Goal: Information Seeking & Learning: Learn about a topic

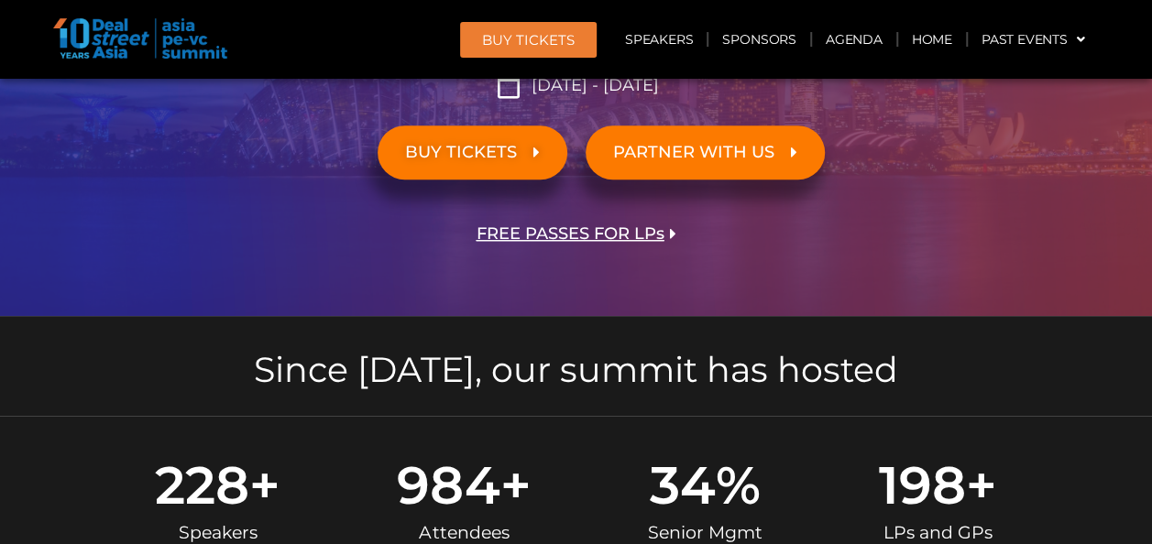
scroll to position [550, 0]
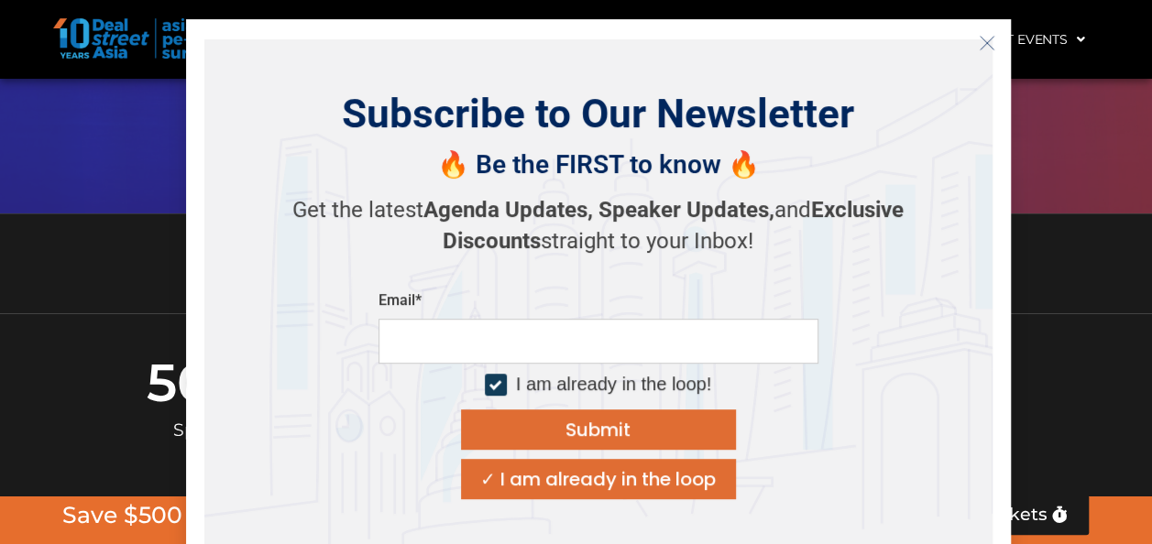
click at [995, 44] on button "Close" at bounding box center [986, 42] width 29 height 29
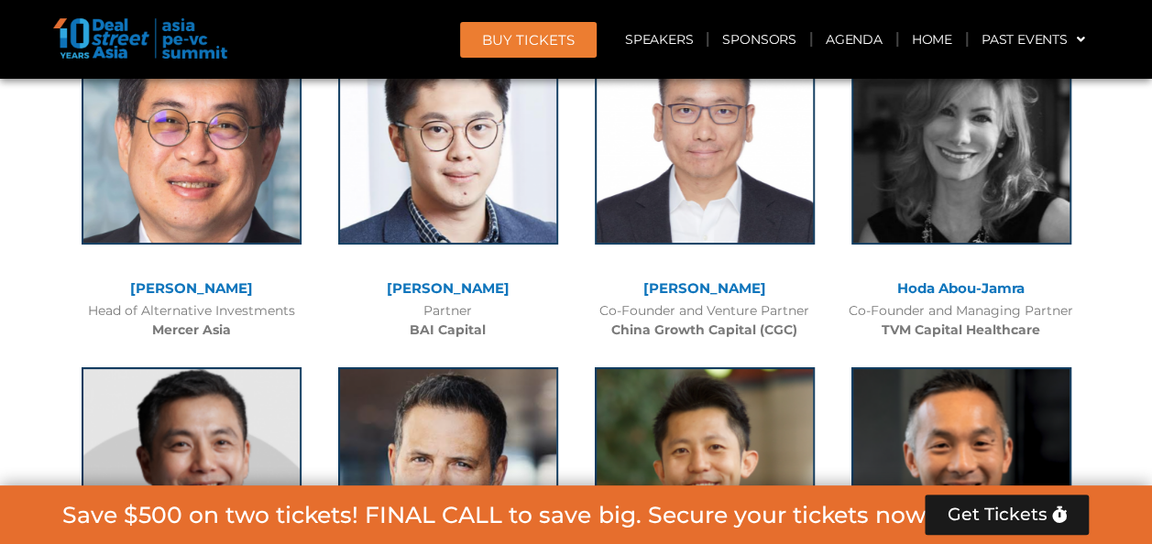
scroll to position [7329, 0]
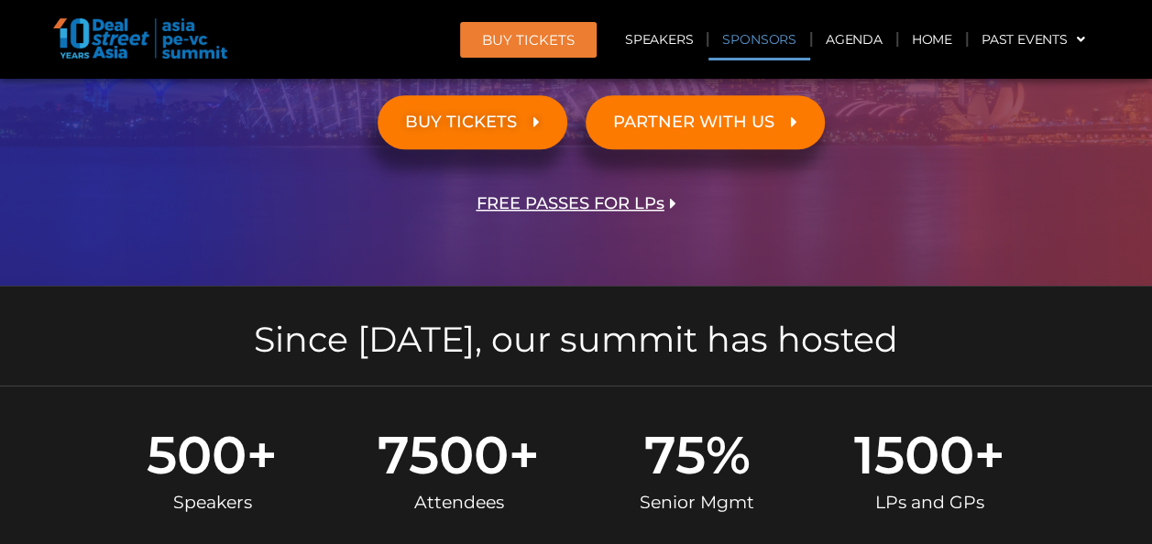
click at [762, 47] on link "Sponsors" at bounding box center [758, 39] width 101 height 42
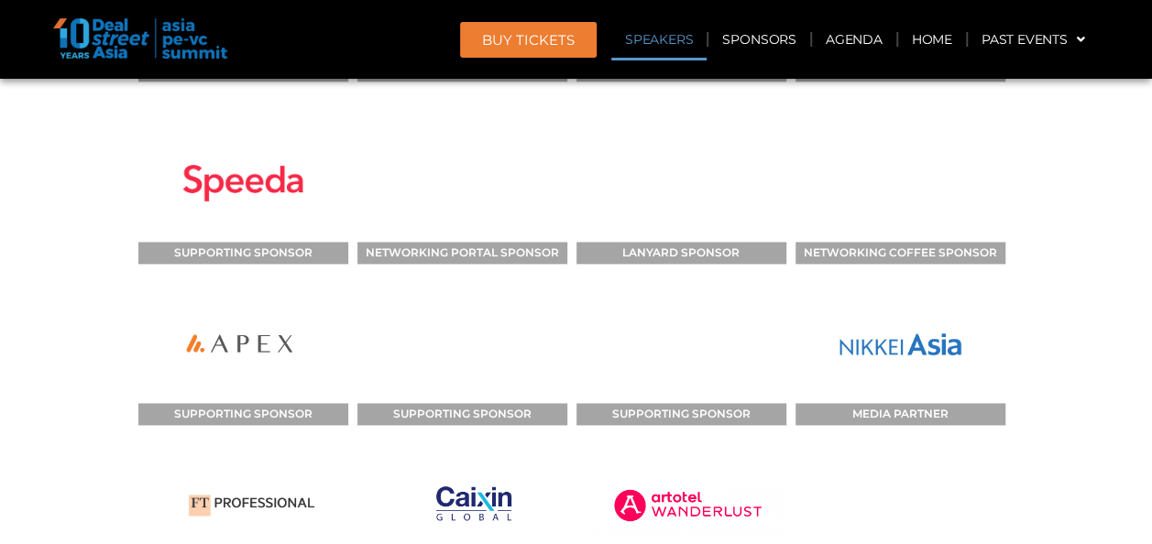
scroll to position [18398, 0]
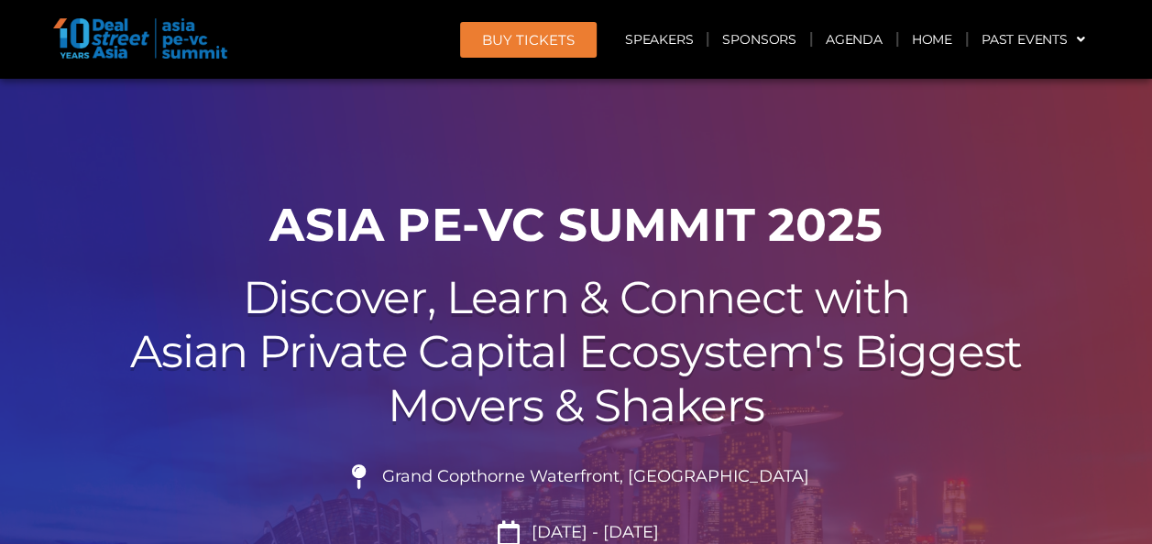
click at [191, 35] on img at bounding box center [140, 38] width 174 height 40
click at [924, 34] on link "Home" at bounding box center [932, 39] width 68 height 42
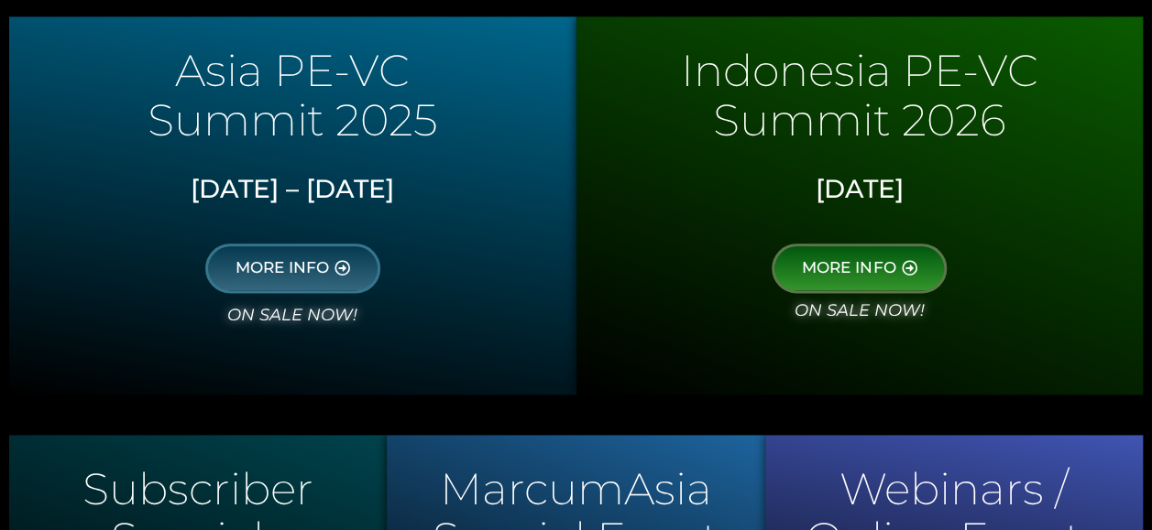
scroll to position [1095, 0]
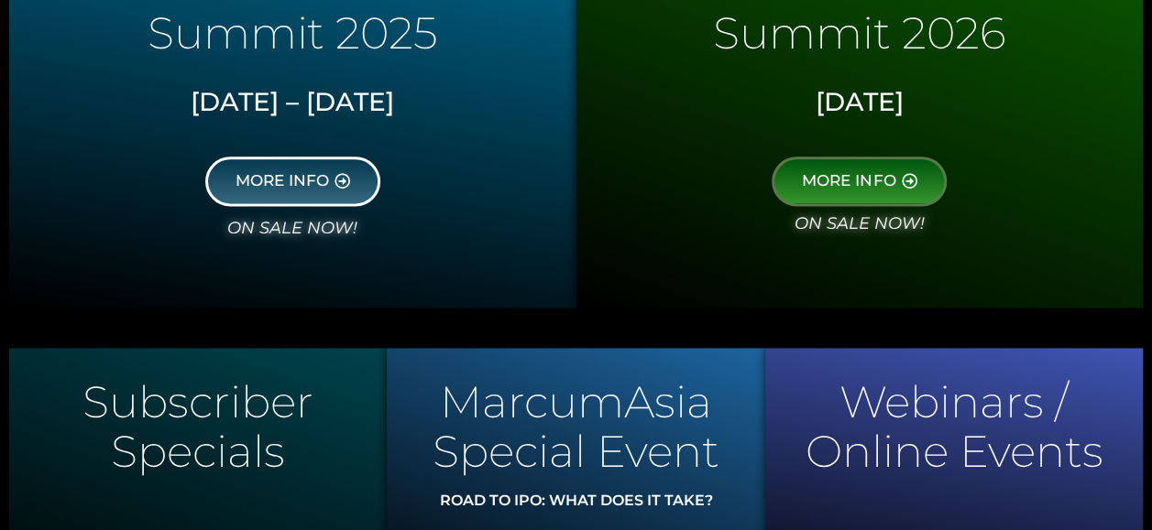
click at [245, 173] on span "MORE INFO" at bounding box center [281, 181] width 93 height 16
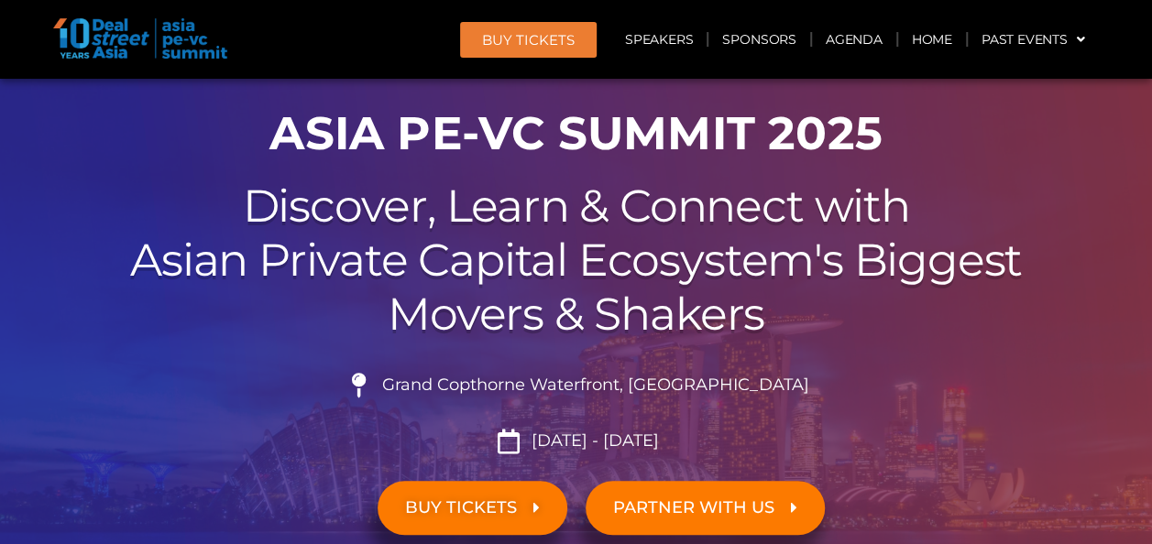
scroll to position [92, 0]
click at [694, 513] on span "PARTNER WITH US" at bounding box center [693, 507] width 161 height 17
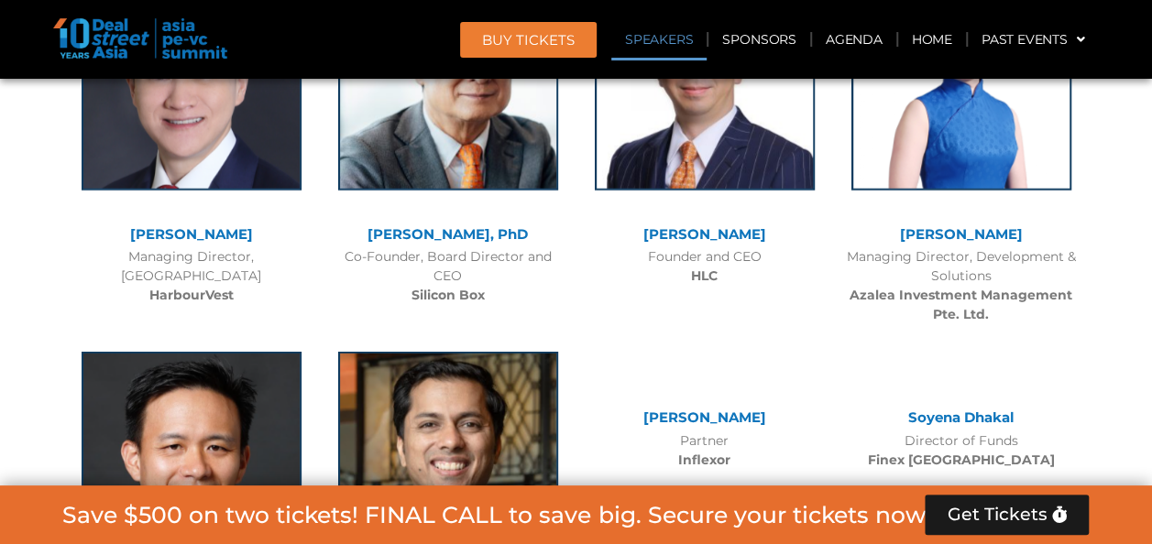
scroll to position [11034, 0]
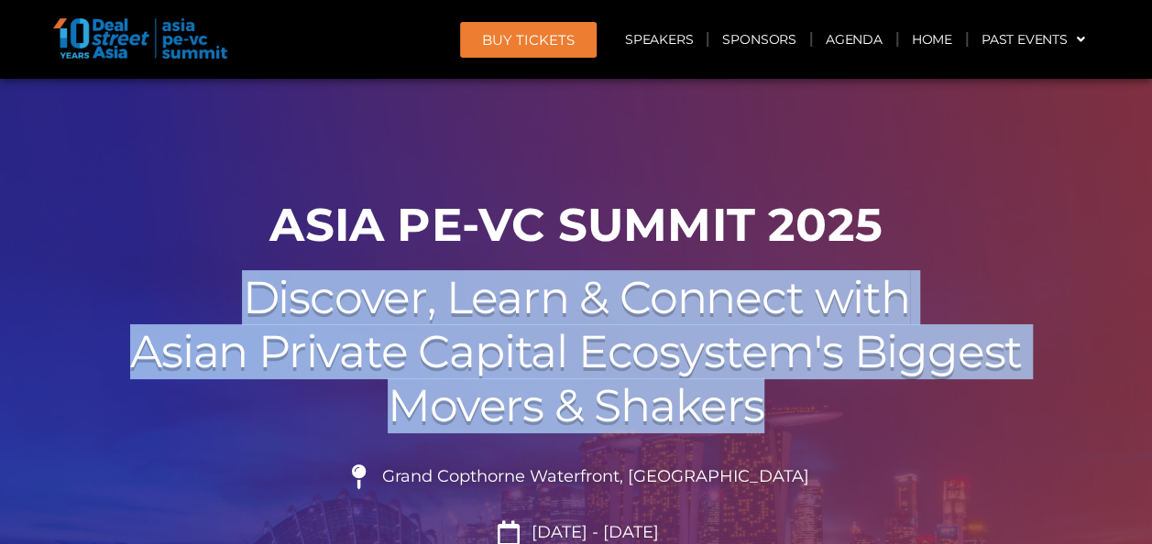
drag, startPoint x: 247, startPoint y: 293, endPoint x: 797, endPoint y: 411, distance: 562.2
click at [797, 411] on h2 "Discover, Learn & Connect with Asian Private Capital Ecosystem's Biggest Movers…" at bounding box center [576, 351] width 1026 height 161
copy h2 "Discover, Learn & Connect with Asian Private Capital Ecosystem's Biggest Movers…"
